Goal: Task Accomplishment & Management: Manage account settings

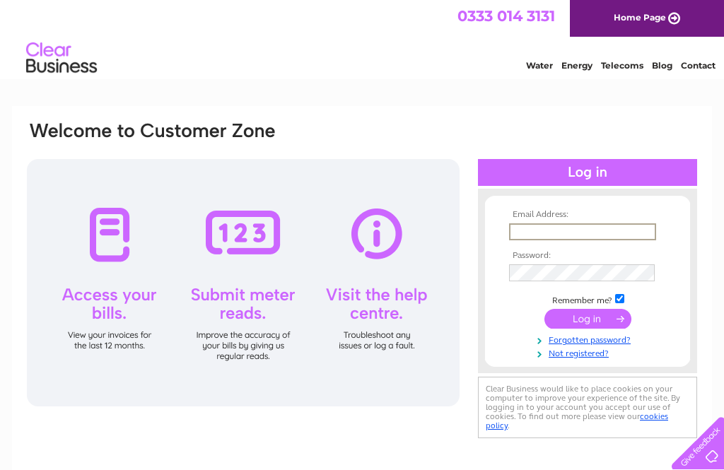
type input "[PERSON_NAME][EMAIL_ADDRESS][DOMAIN_NAME]"
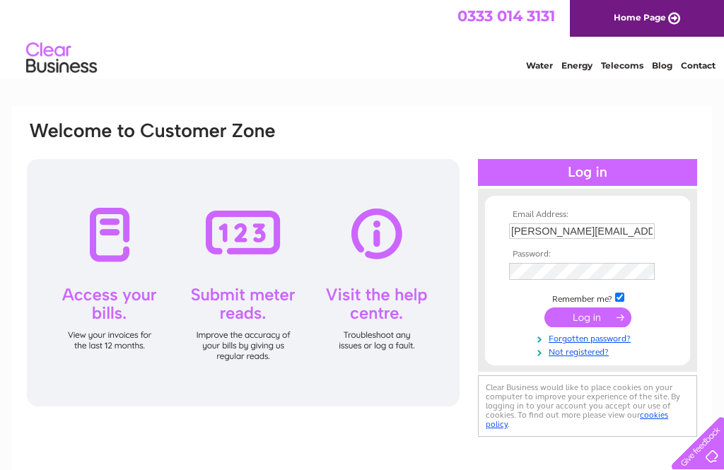
click at [587, 319] on input "submit" at bounding box center [587, 317] width 87 height 20
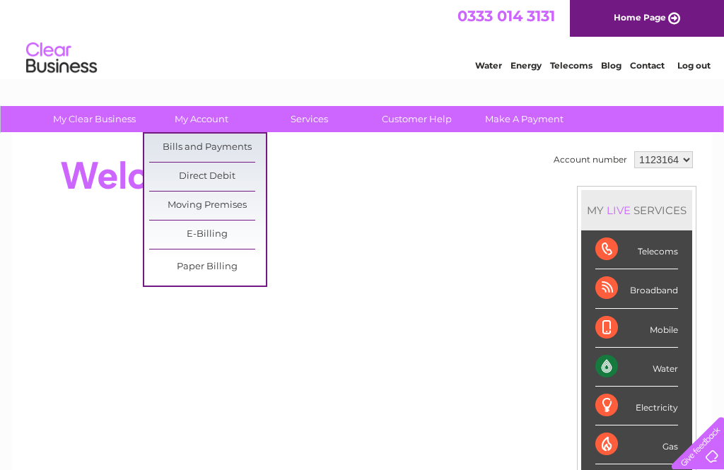
click at [240, 151] on link "Bills and Payments" at bounding box center [207, 148] width 117 height 28
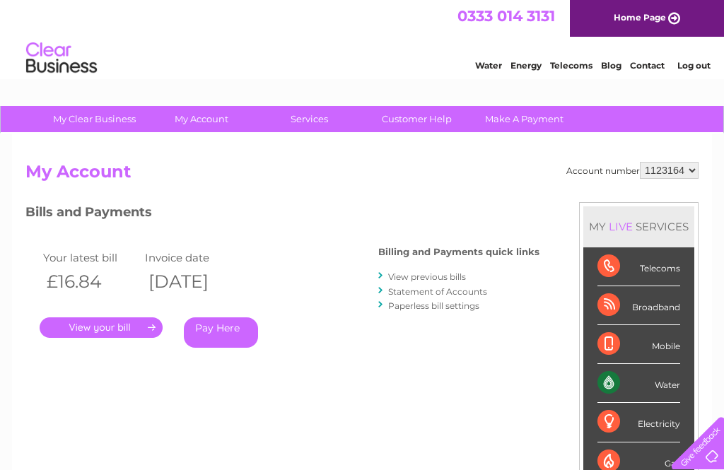
click at [460, 280] on link "View previous bills" at bounding box center [427, 276] width 78 height 11
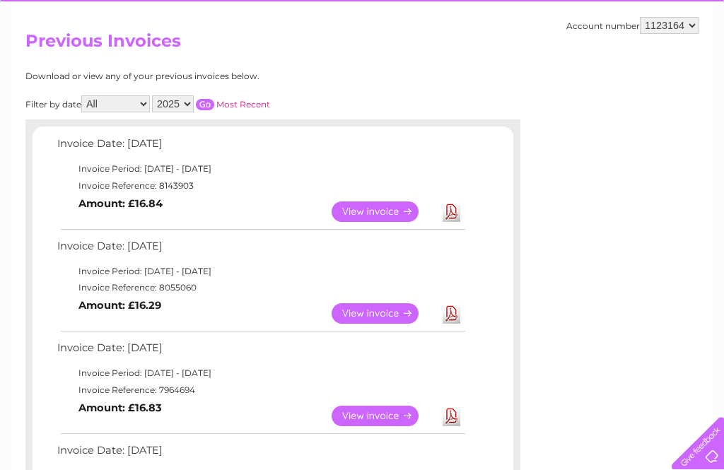
scroll to position [122, 0]
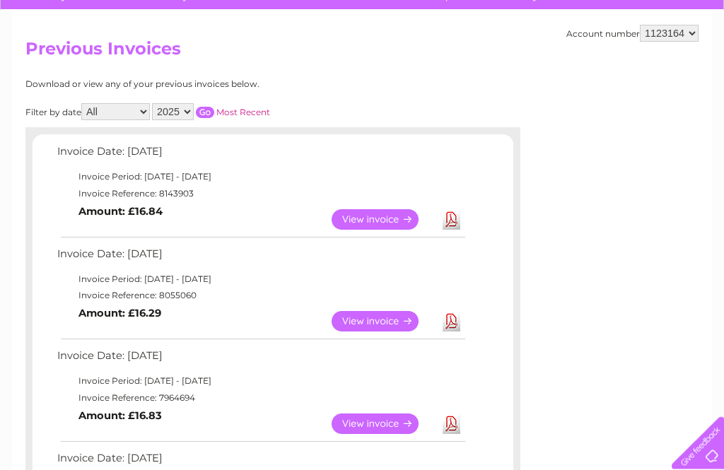
click at [386, 314] on link "View" at bounding box center [383, 322] width 104 height 20
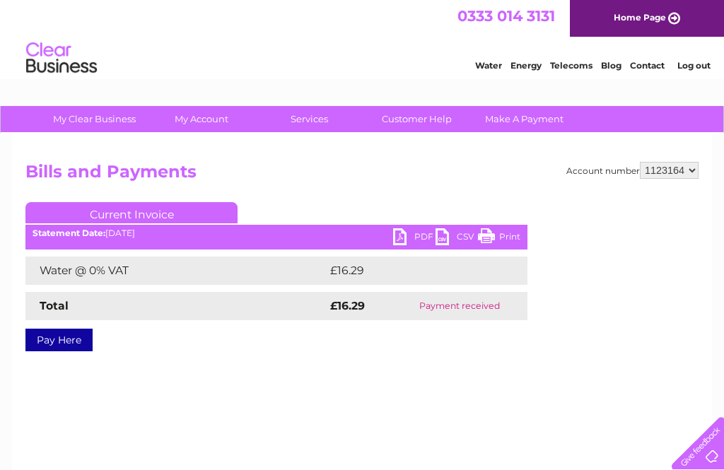
click at [405, 237] on link "PDF" at bounding box center [414, 238] width 42 height 20
